Goal: Task Accomplishment & Management: Complete application form

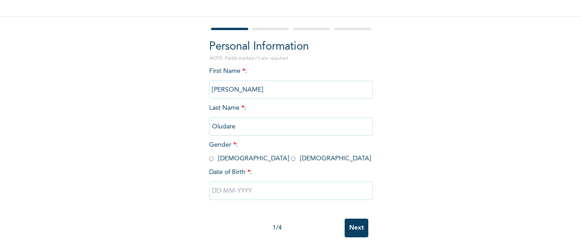
scroll to position [70, 0]
drag, startPoint x: 239, startPoint y: 115, endPoint x: 221, endPoint y: 120, distance: 18.3
click at [221, 120] on input "Oludare" at bounding box center [291, 126] width 164 height 18
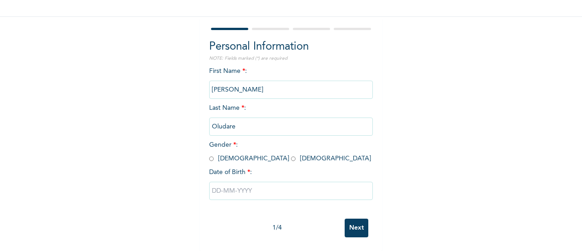
click at [221, 120] on input "Oludare" at bounding box center [291, 126] width 164 height 18
drag, startPoint x: 221, startPoint y: 120, endPoint x: 258, endPoint y: 117, distance: 37.4
click at [258, 117] on input "Oludare" at bounding box center [291, 126] width 164 height 18
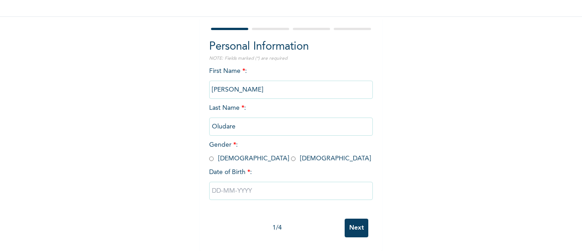
click at [258, 117] on input "Oludare" at bounding box center [291, 126] width 164 height 18
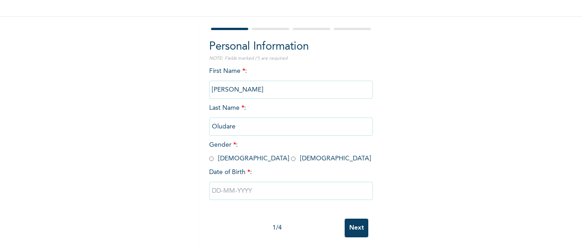
click at [269, 119] on input "Oludare" at bounding box center [291, 126] width 164 height 18
click at [247, 126] on input "Oludare" at bounding box center [291, 126] width 164 height 18
drag, startPoint x: 247, startPoint y: 126, endPoint x: 278, endPoint y: 124, distance: 31.9
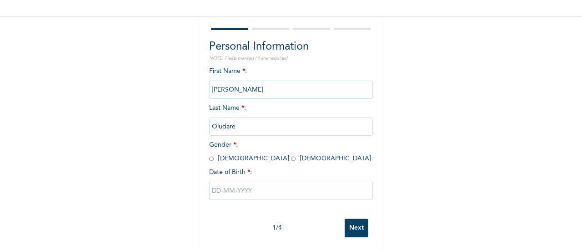
click at [278, 124] on input "Oludare" at bounding box center [291, 126] width 164 height 18
click at [276, 124] on input "Oludare" at bounding box center [291, 126] width 164 height 18
drag, startPoint x: 237, startPoint y: 121, endPoint x: 176, endPoint y: 118, distance: 61.4
click at [176, 118] on div "Enrollee Sign-Up Form Personal Information NOTE: Fields marked (*) are required…" at bounding box center [291, 94] width 582 height 313
